Goal: Task Accomplishment & Management: Use online tool/utility

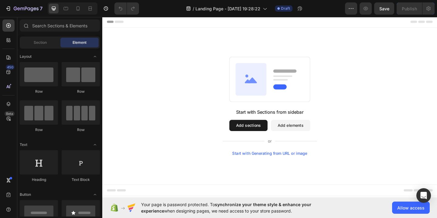
click at [279, 166] on div "Start with Generating from URL or image" at bounding box center [285, 165] width 82 height 5
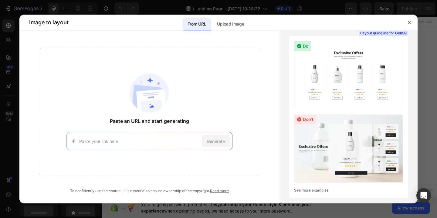
click at [177, 139] on input at bounding box center [139, 141] width 120 height 6
paste input "[URL][DOMAIN_NAME]"
type input "[URL][DOMAIN_NAME]"
click at [213, 142] on span "Generate" at bounding box center [216, 141] width 18 height 6
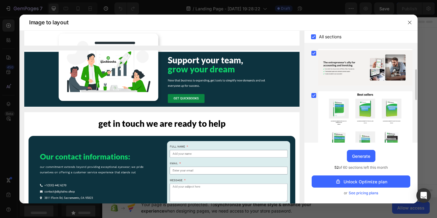
scroll to position [419, 0]
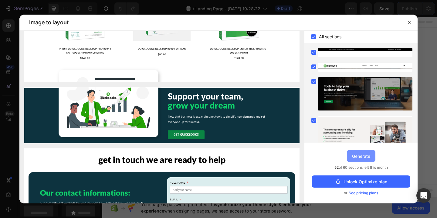
click at [366, 156] on div "Generate" at bounding box center [361, 156] width 18 height 6
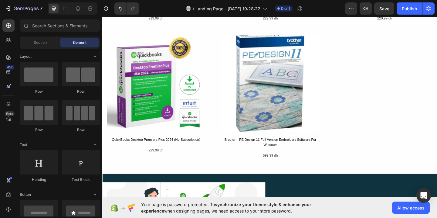
scroll to position [545, 0]
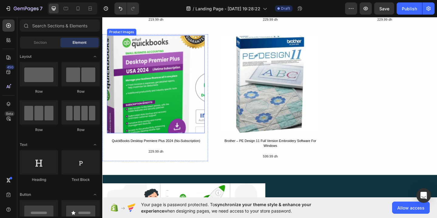
click at [153, 87] on img at bounding box center [161, 90] width 106 height 106
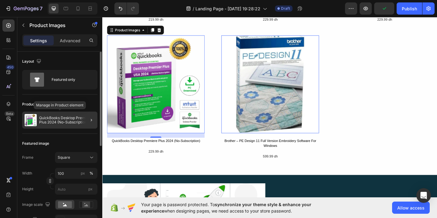
click at [51, 118] on p "QuickBooks Desktop Premiere Plus 2024 (No-Subscription)" at bounding box center [67, 120] width 56 height 9
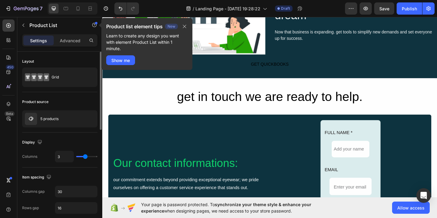
scroll to position [779, 0]
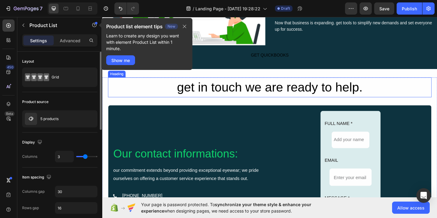
click at [260, 87] on h2 "get in touch we are ready to help." at bounding box center [284, 94] width 352 height 22
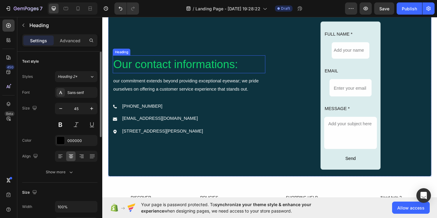
scroll to position [870, 0]
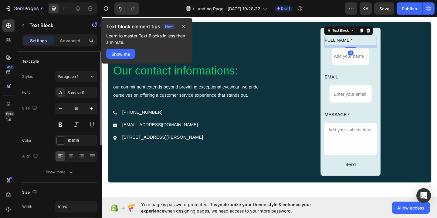
click at [397, 46] on div "FULL NAME *" at bounding box center [373, 42] width 58 height 10
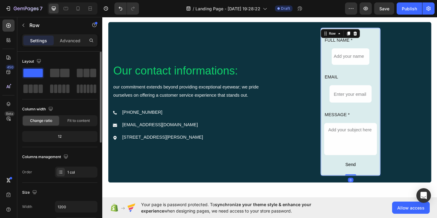
click at [402, 32] on div "FULL NAME * Text Block Add your name Text Block Row EMAIL Text Block Enter your…" at bounding box center [373, 109] width 66 height 161
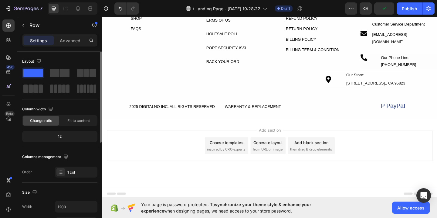
scroll to position [1087, 0]
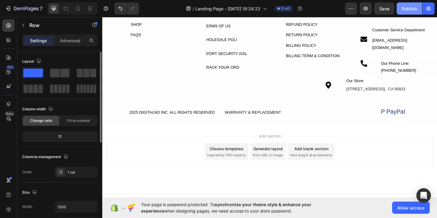
click at [410, 9] on div "Publish" at bounding box center [409, 8] width 15 height 6
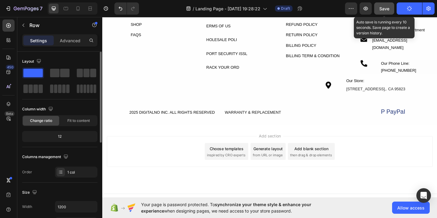
click at [388, 7] on span "Save" at bounding box center [385, 8] width 10 height 5
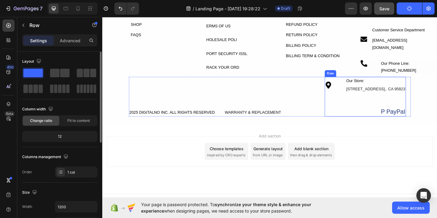
scroll to position [1093, 0]
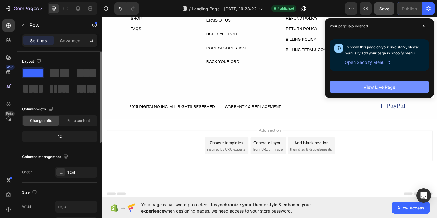
click at [381, 87] on div "View Live Page" at bounding box center [380, 87] width 32 height 6
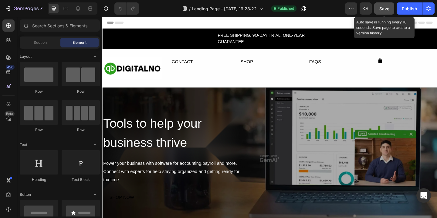
click at [385, 7] on span "Save" at bounding box center [385, 8] width 10 height 5
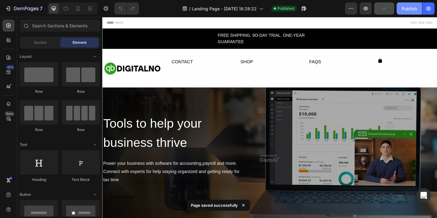
click at [412, 8] on div "Publish" at bounding box center [409, 8] width 15 height 6
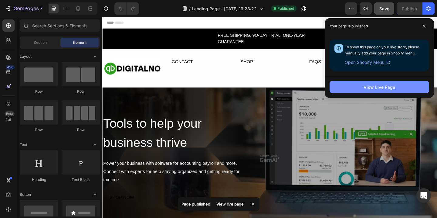
click at [381, 87] on div "View Live Page" at bounding box center [380, 87] width 32 height 6
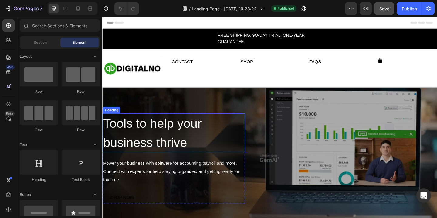
scroll to position [68, 0]
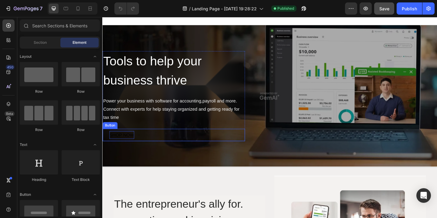
click at [129, 144] on div "SHOP NOW" at bounding box center [123, 145] width 27 height 9
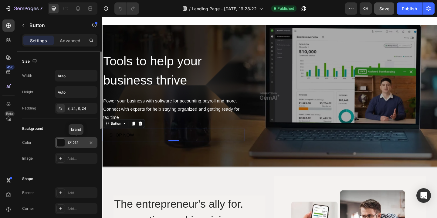
click at [72, 142] on div "121212" at bounding box center [76, 142] width 18 height 5
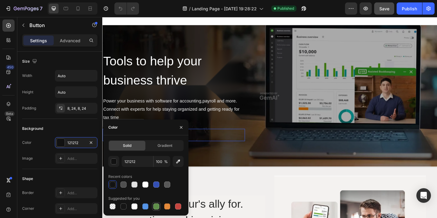
click at [158, 206] on div at bounding box center [156, 206] width 6 height 6
type input "5E8E49"
click at [132, 146] on div "Solid" at bounding box center [127, 146] width 36 height 10
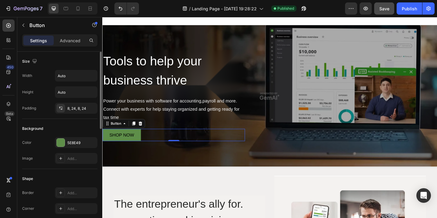
click at [58, 122] on div "Background Color 5E8E49 Image Add..." at bounding box center [59, 144] width 75 height 50
click at [410, 9] on div "Publish" at bounding box center [409, 8] width 15 height 6
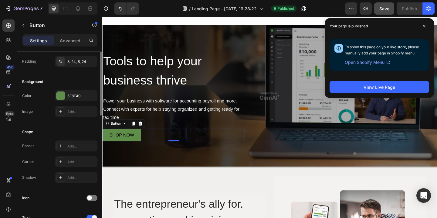
scroll to position [0, 0]
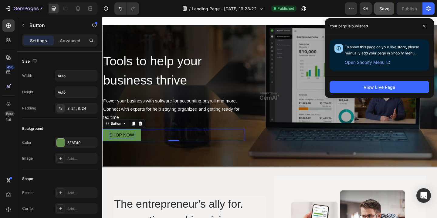
click at [131, 145] on div "SHOP NOW" at bounding box center [123, 145] width 27 height 9
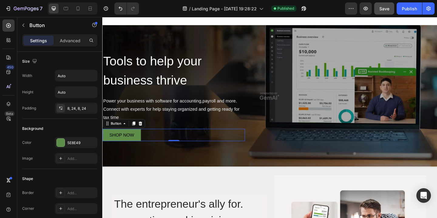
click at [153, 142] on div "SHOP NOW Button 0" at bounding box center [180, 145] width 155 height 14
click at [142, 144] on button "SHOP NOW" at bounding box center [124, 145] width 42 height 14
click at [73, 41] on p "Advanced" at bounding box center [70, 40] width 21 height 6
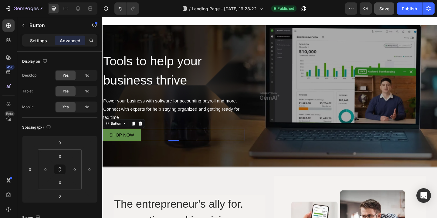
click at [41, 37] on p "Settings" at bounding box center [38, 40] width 17 height 6
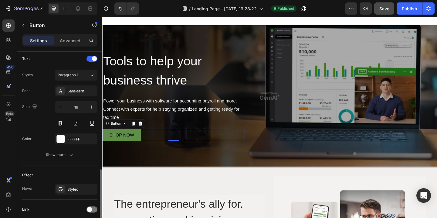
scroll to position [252, 0]
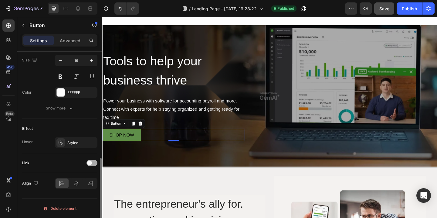
click at [92, 161] on div at bounding box center [92, 163] width 11 height 6
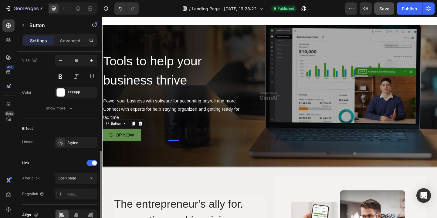
scroll to position [269, 0]
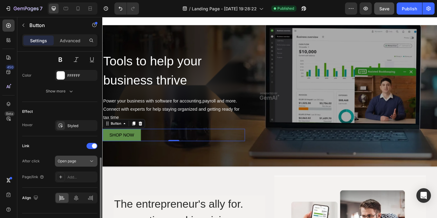
click at [75, 162] on span "Open page" at bounding box center [67, 161] width 19 height 5
click at [42, 170] on div "After click Open page Page/link Add..." at bounding box center [59, 169] width 75 height 27
click at [66, 178] on div "Add..." at bounding box center [76, 176] width 43 height 11
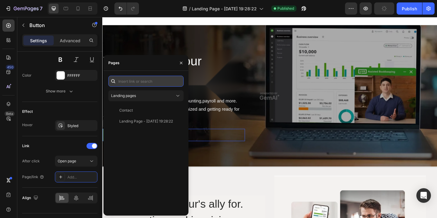
click at [141, 84] on input "text" at bounding box center [145, 81] width 75 height 11
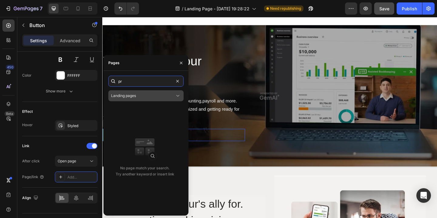
type input "p"
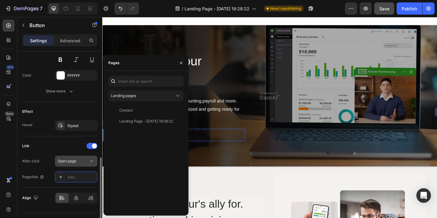
click at [68, 162] on span "Open page" at bounding box center [67, 161] width 19 height 5
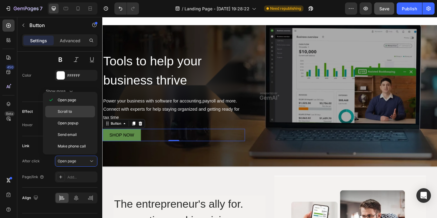
click at [70, 112] on span "Scroll to" at bounding box center [65, 111] width 14 height 5
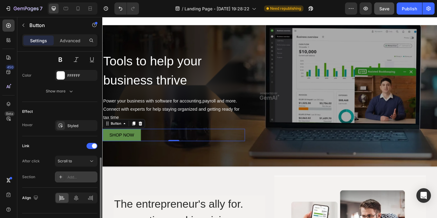
click at [74, 179] on div "Add..." at bounding box center [81, 176] width 29 height 5
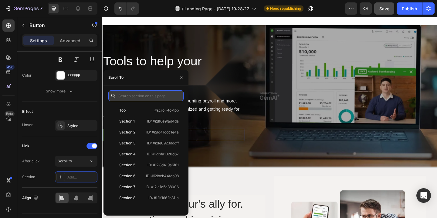
click at [138, 96] on input "text" at bounding box center [145, 95] width 75 height 11
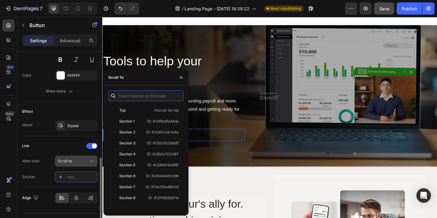
scroll to position [284, 0]
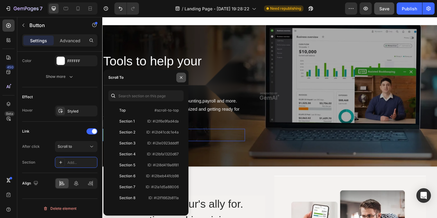
click at [181, 76] on icon "button" at bounding box center [181, 77] width 5 height 5
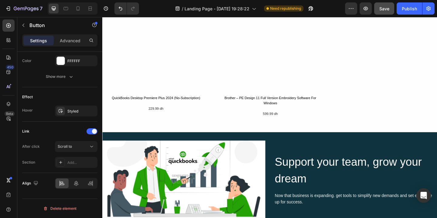
scroll to position [640, 0]
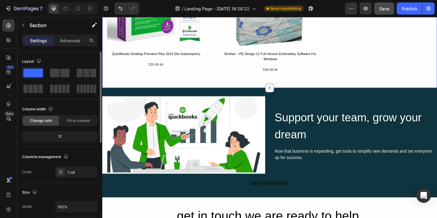
click at [284, 92] on icon at bounding box center [284, 94] width 5 height 5
